Goal: Check status: Check status

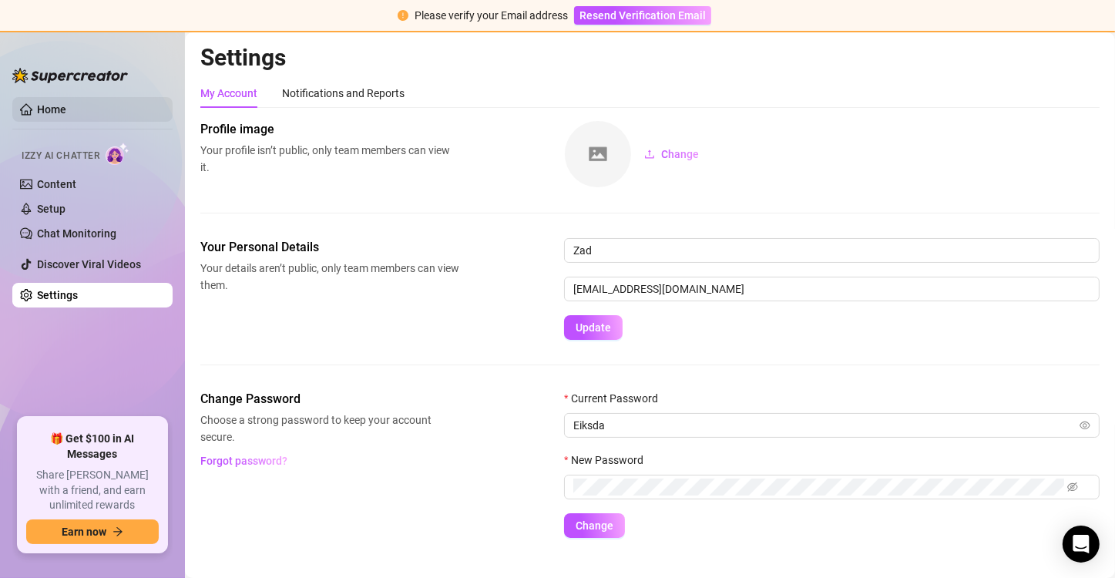
click at [55, 112] on link "Home" at bounding box center [51, 109] width 29 height 12
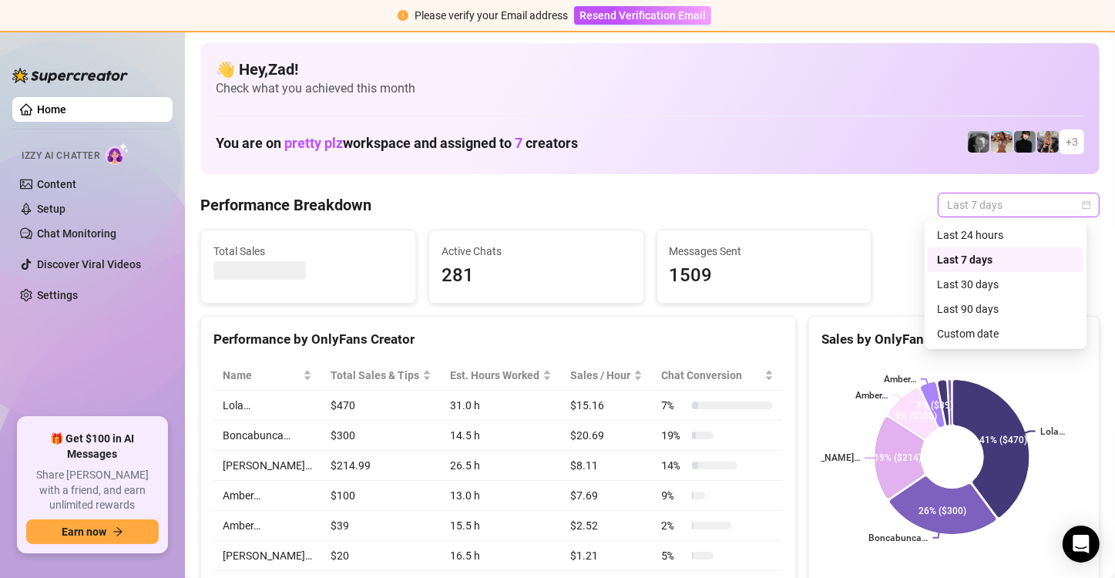
click at [983, 206] on span "Last 7 days" at bounding box center [1018, 204] width 143 height 23
click at [945, 336] on div "Custom date" at bounding box center [1005, 333] width 137 height 17
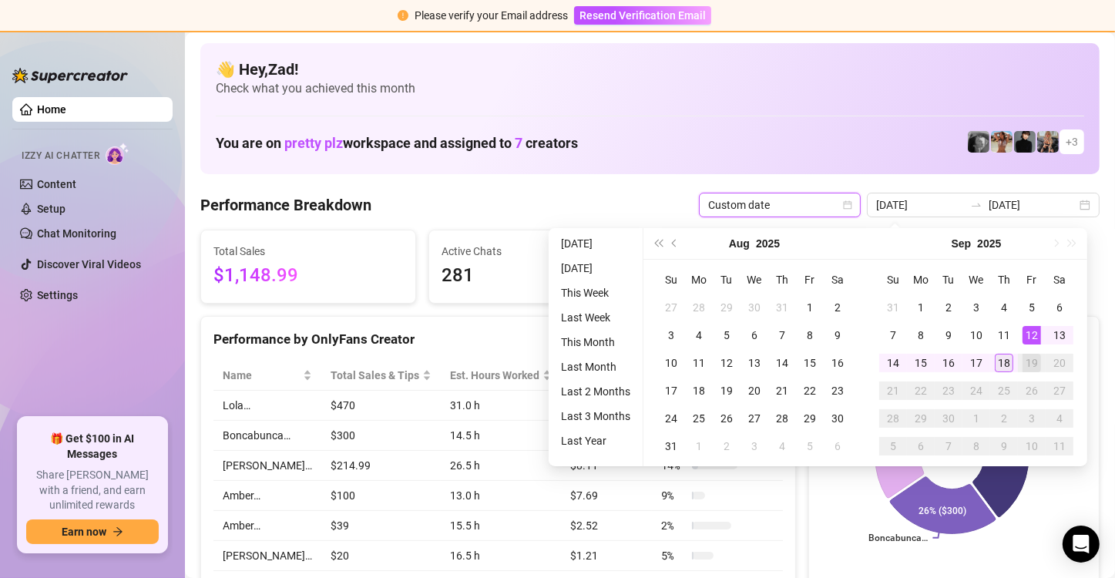
type input "[DATE]"
click at [1008, 370] on div "18" at bounding box center [1004, 363] width 18 height 18
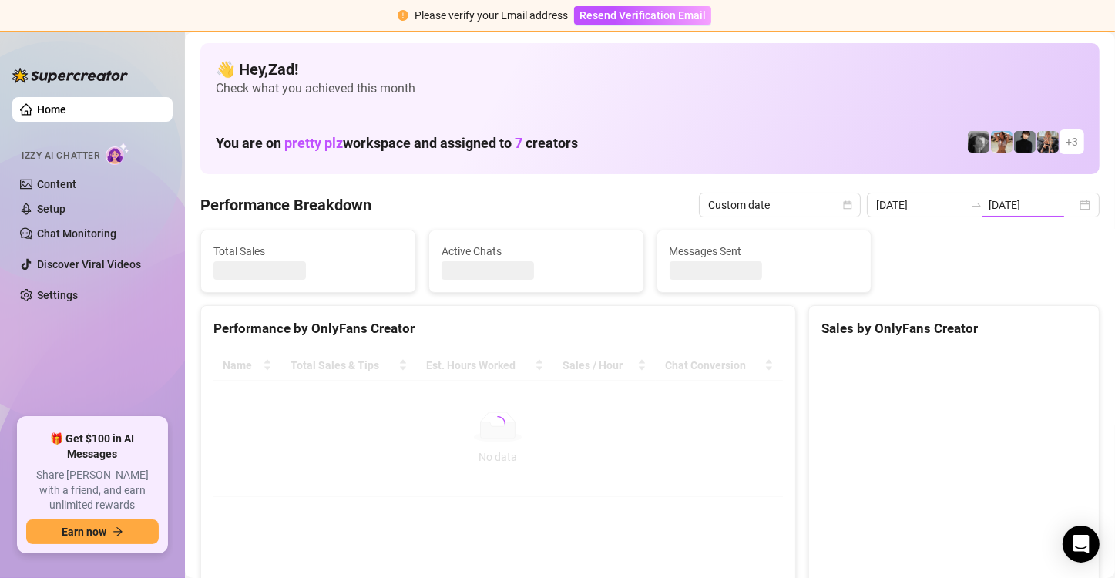
type input "[DATE]"
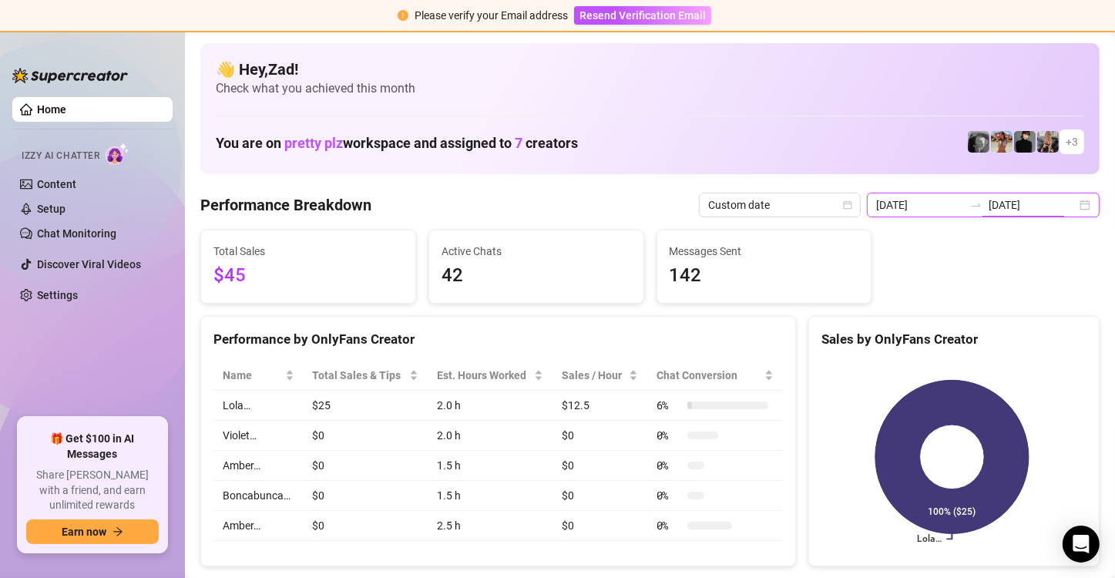
click at [1012, 206] on input "[DATE]" at bounding box center [1033, 204] width 88 height 17
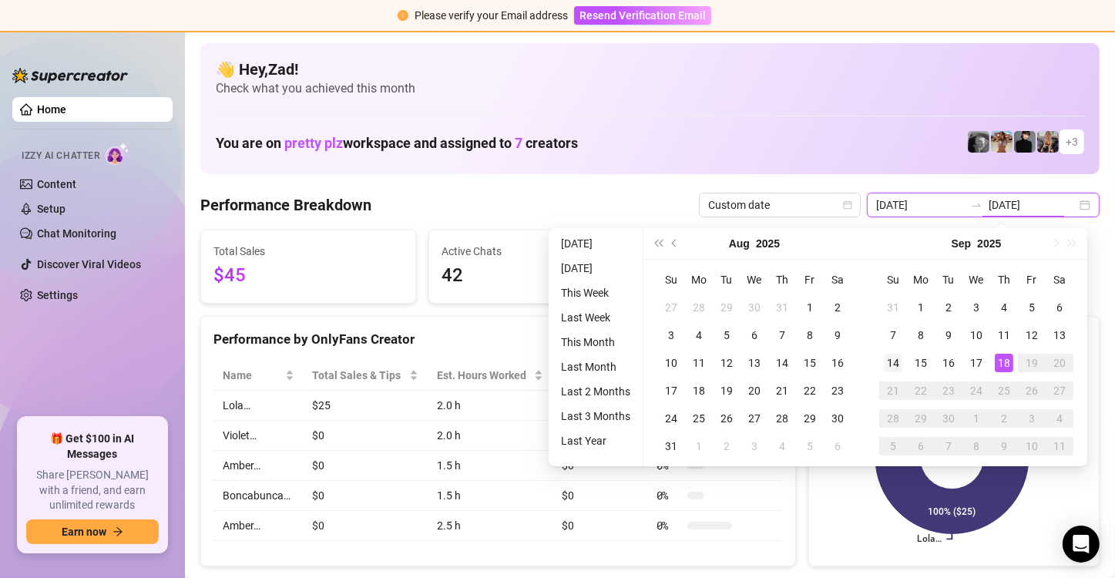
type input "2025-09-14"
click at [891, 364] on div "14" at bounding box center [893, 363] width 18 height 18
type input "[DATE]"
click at [1012, 367] on td "18" at bounding box center [1004, 363] width 28 height 28
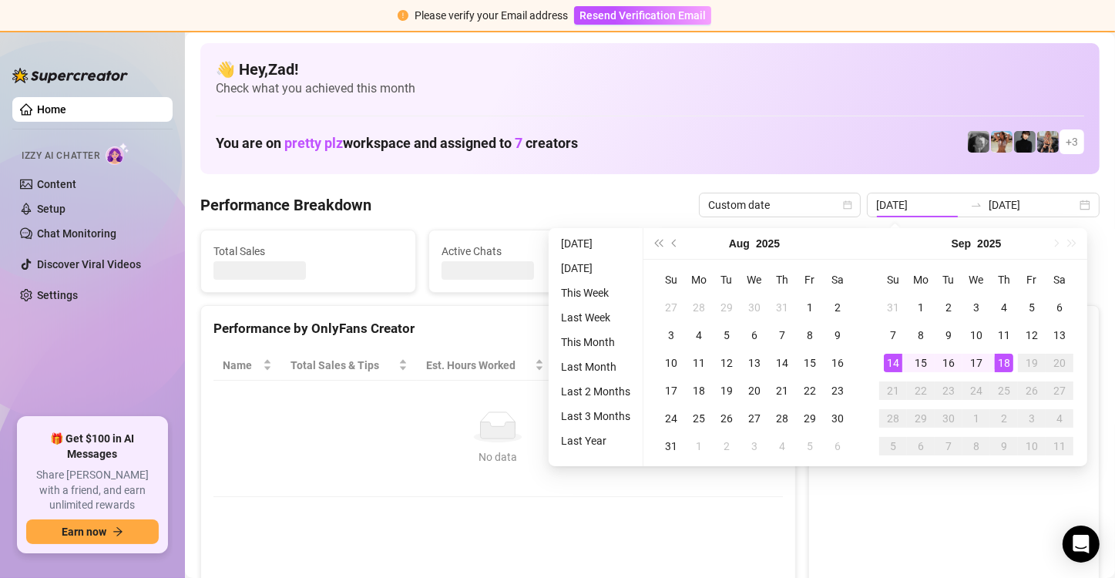
type input "2025-09-14"
type input "[DATE]"
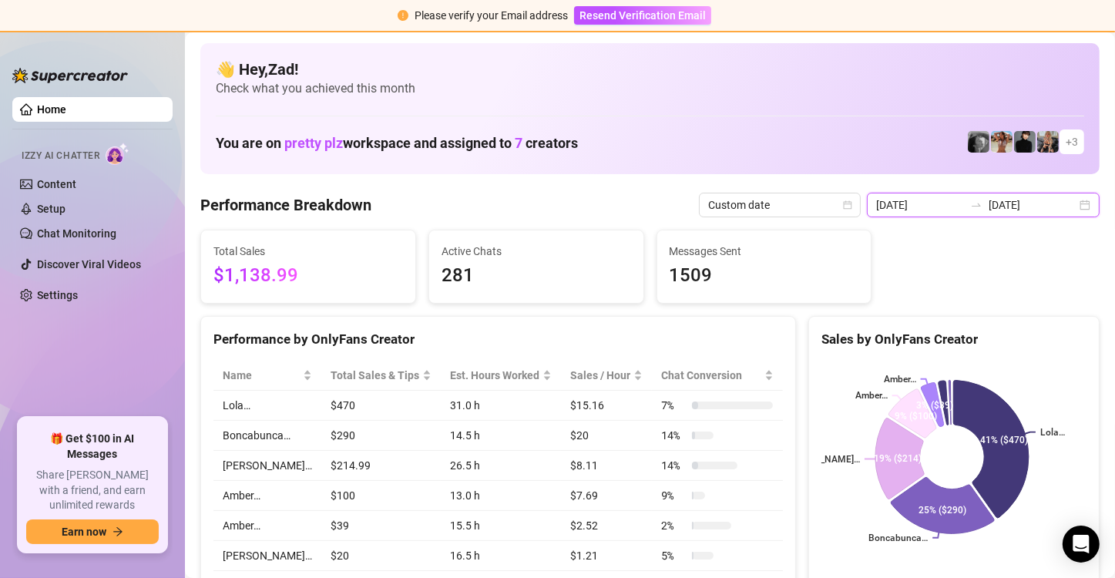
click at [943, 211] on input "2025-09-14" at bounding box center [920, 204] width 88 height 17
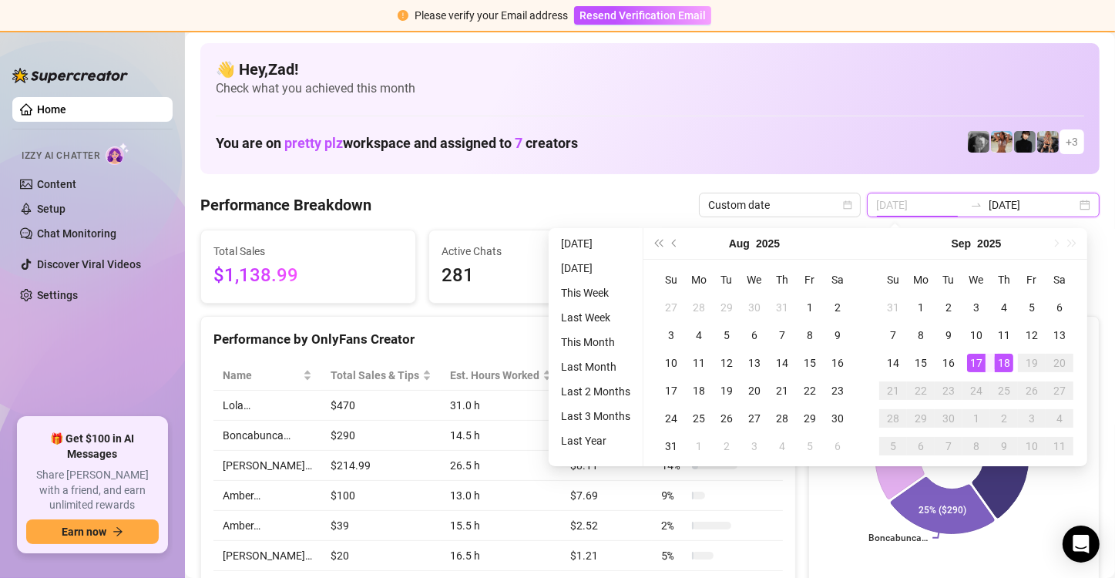
type input "[DATE]"
click at [999, 361] on div "18" at bounding box center [1004, 363] width 18 height 18
type input "[DATE]"
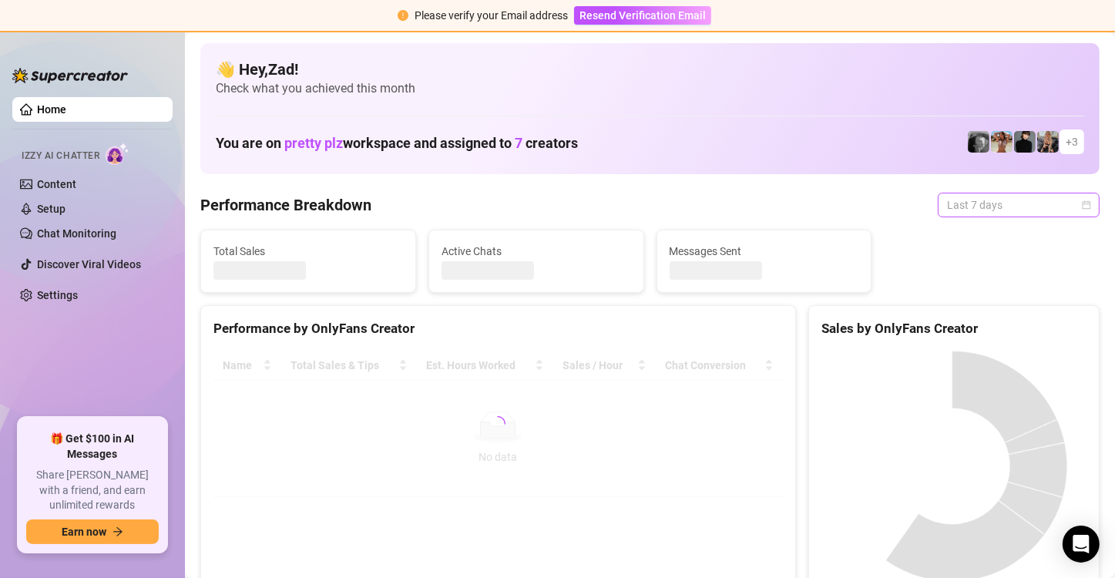
click at [1029, 206] on span "Last 7 days" at bounding box center [1018, 204] width 143 height 23
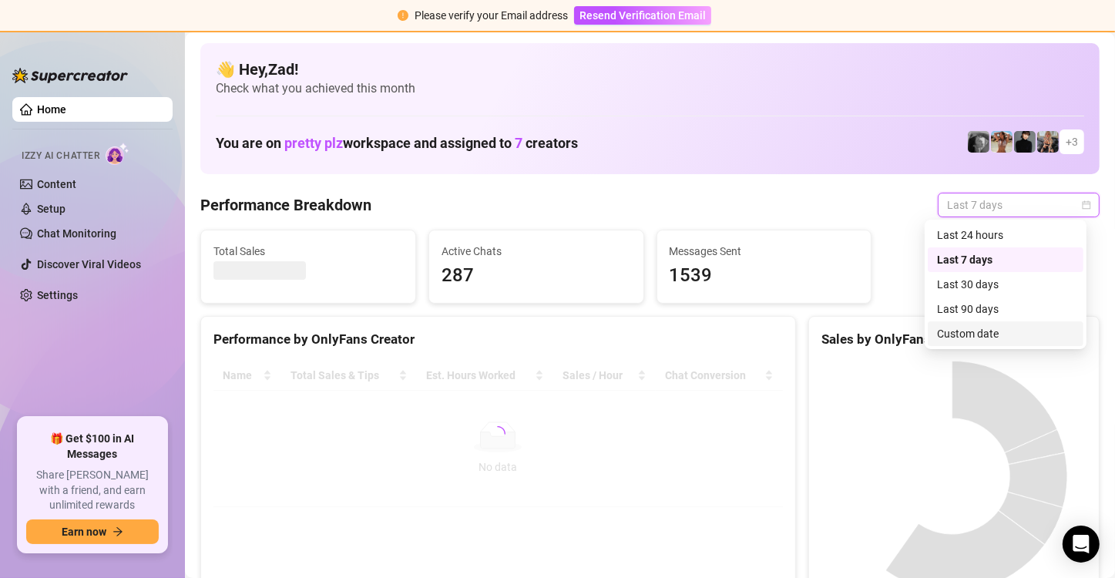
click at [975, 331] on div "Custom date" at bounding box center [1005, 333] width 137 height 17
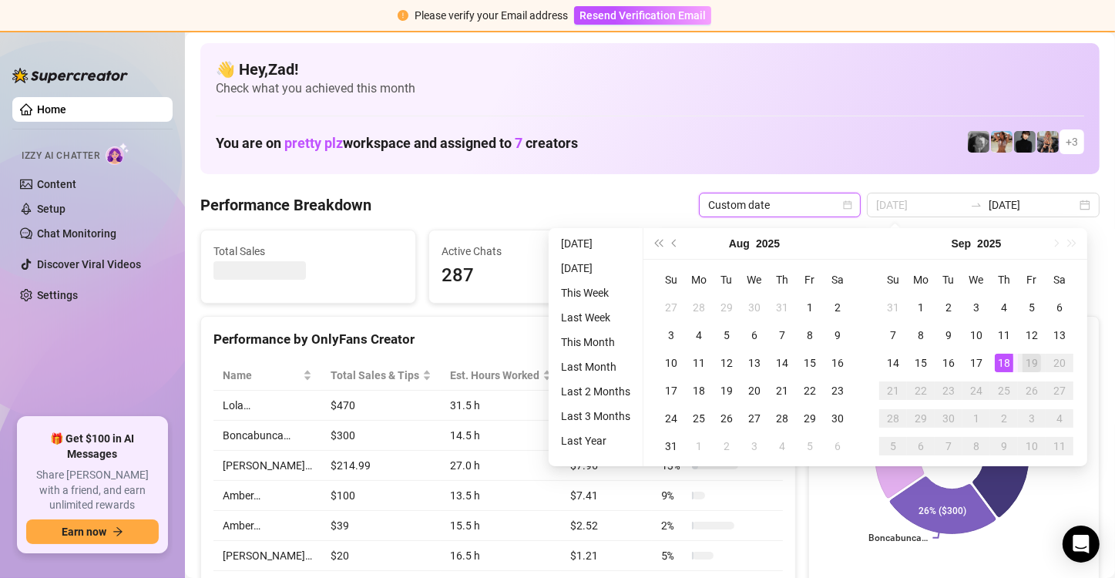
type input "[DATE]"
click at [998, 358] on div "18" at bounding box center [1004, 363] width 18 height 18
type input "[DATE]"
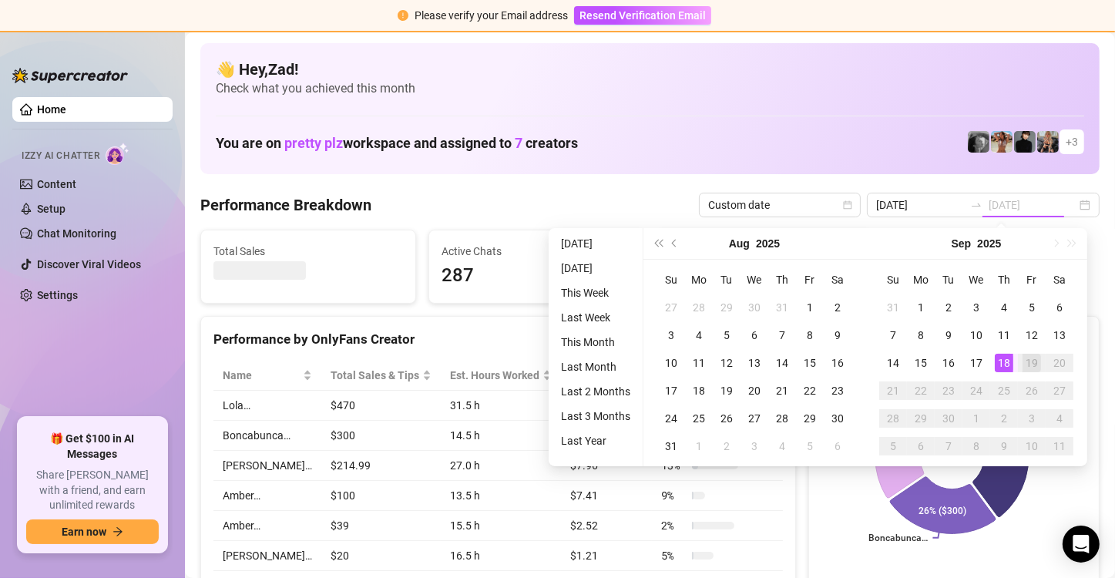
type input "[DATE]"
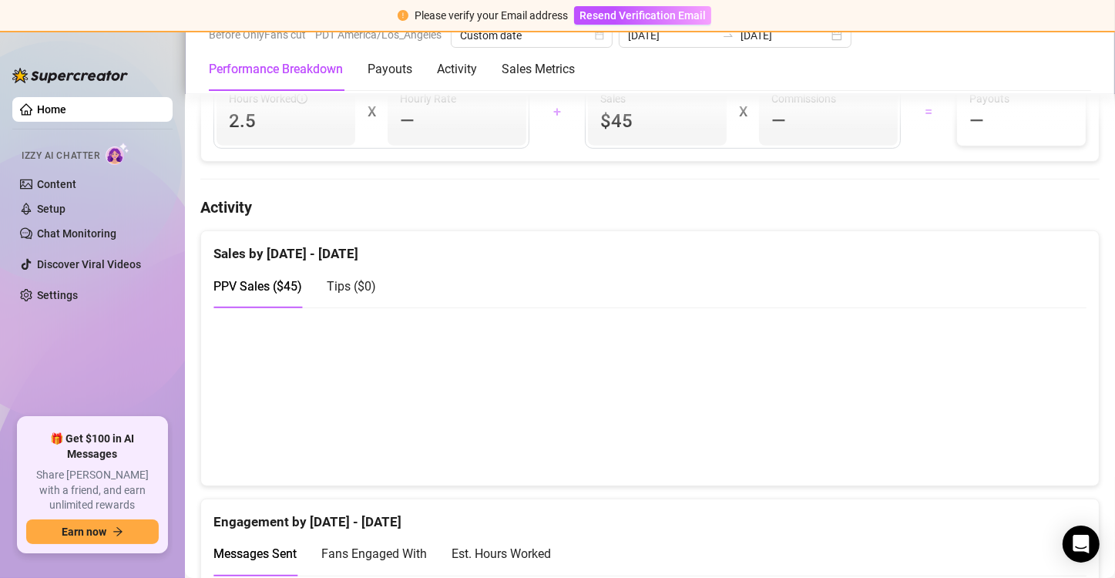
scroll to position [730, 0]
